Goal: Information Seeking & Learning: Learn about a topic

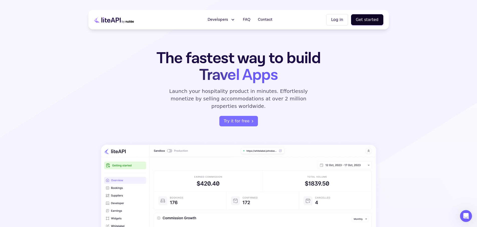
click at [247, 61] on h1 "The fastest way to build Travel Apps" at bounding box center [239, 67] width 196 height 34
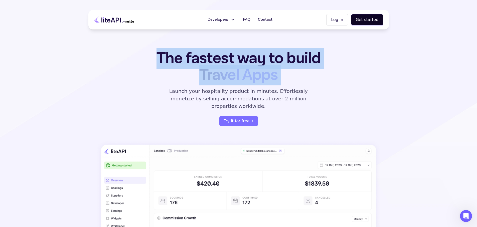
click at [247, 61] on h1 "The fastest way to build Travel Apps" at bounding box center [239, 67] width 196 height 34
click at [242, 71] on span "Travel Apps" at bounding box center [238, 75] width 78 height 21
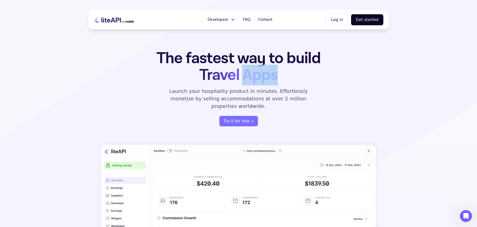
click at [242, 71] on span "Travel Apps" at bounding box center [238, 75] width 78 height 21
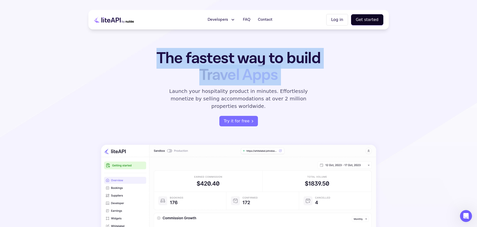
click at [242, 71] on span "Travel Apps" at bounding box center [238, 75] width 78 height 21
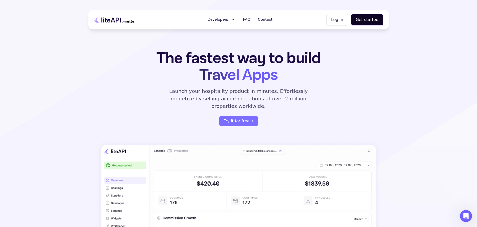
click at [229, 92] on p "Launch your hospitality product in minutes. Effortlessly monetize by selling ac…" at bounding box center [238, 99] width 150 height 23
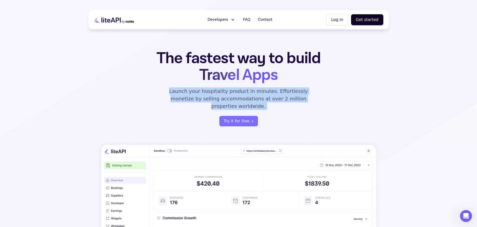
click at [229, 92] on p "Launch your hospitality product in minutes. Effortlessly monetize by selling ac…" at bounding box center [238, 99] width 150 height 23
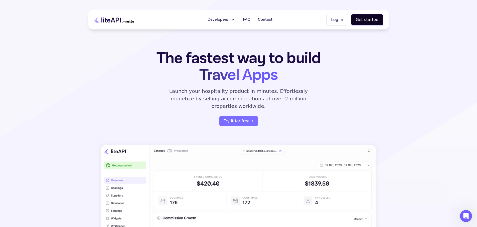
click at [233, 71] on span "Travel Apps" at bounding box center [238, 75] width 78 height 21
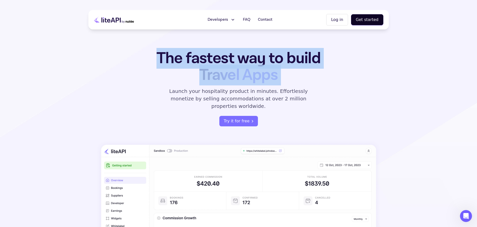
click at [233, 71] on span "Travel Apps" at bounding box center [238, 75] width 78 height 21
click at [237, 81] on span "Travel Apps" at bounding box center [238, 75] width 78 height 21
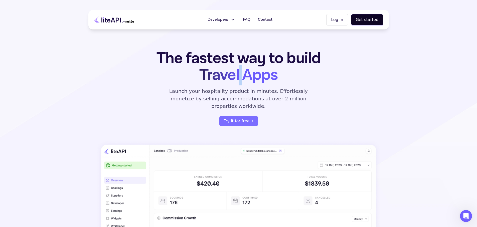
click at [237, 81] on span "Travel Apps" at bounding box center [238, 75] width 78 height 21
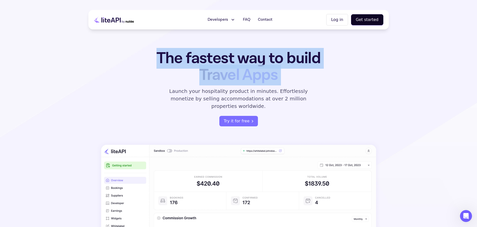
click at [237, 81] on span "Travel Apps" at bounding box center [238, 75] width 78 height 21
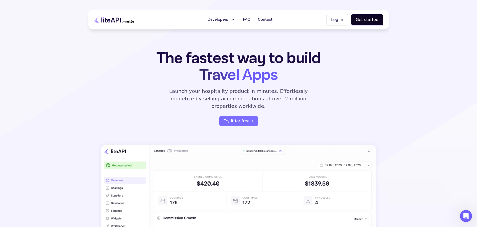
click at [227, 97] on p "Launch your hospitality product in minutes. Effortlessly monetize by selling ac…" at bounding box center [238, 99] width 150 height 23
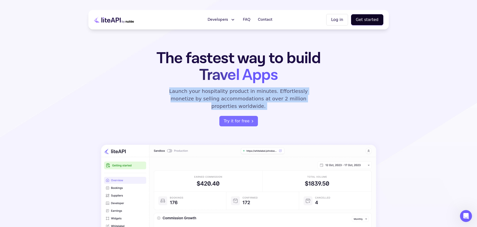
click at [227, 97] on p "Launch your hospitality product in minutes. Effortlessly monetize by selling ac…" at bounding box center [238, 99] width 150 height 23
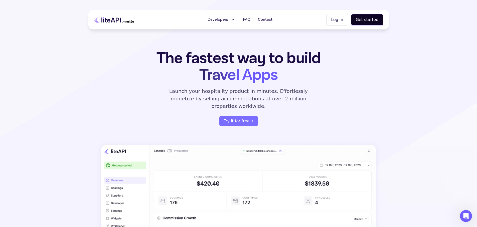
click at [238, 77] on span "Travel Apps" at bounding box center [238, 75] width 78 height 21
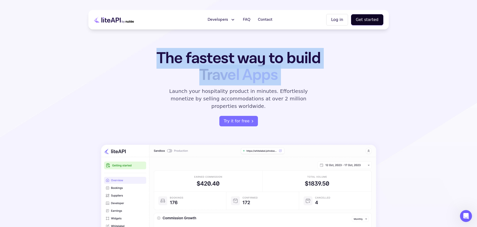
click at [238, 77] on span "Travel Apps" at bounding box center [238, 75] width 78 height 21
click at [251, 57] on h1 "The fastest way to build Travel Apps" at bounding box center [239, 67] width 196 height 34
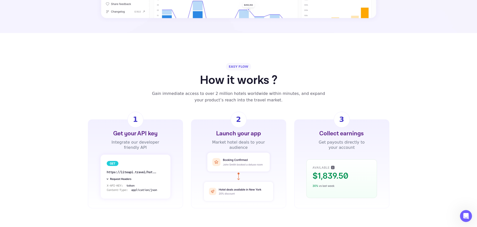
scroll to position [305, 0]
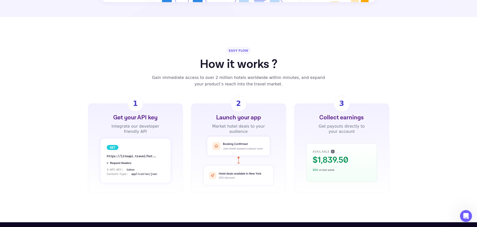
click at [77, 119] on div "Get your API key Integrate our developer friendly API 1 Launch your app Market …" at bounding box center [238, 148] width 477 height 89
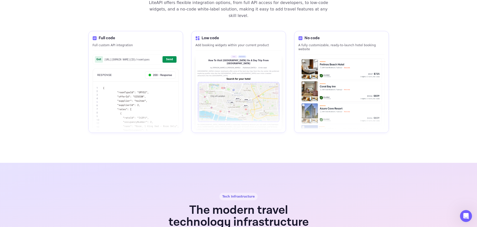
scroll to position [900, 0]
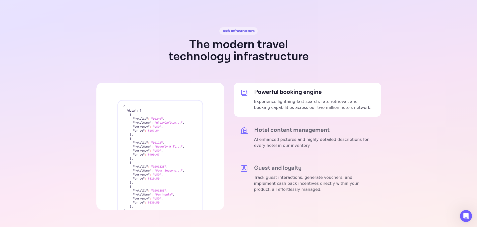
click at [57, 94] on section "Tech Infrastructure The modern travel technology infrastructure Powerful bookin…" at bounding box center [238, 118] width 477 height 243
